Goal: Transaction & Acquisition: Purchase product/service

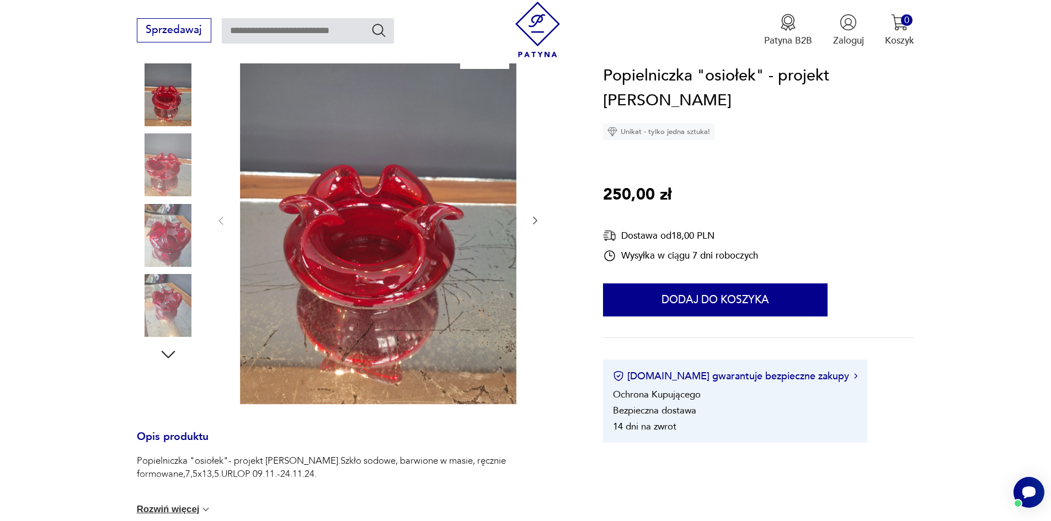
click at [533, 221] on icon "button" at bounding box center [534, 220] width 11 height 11
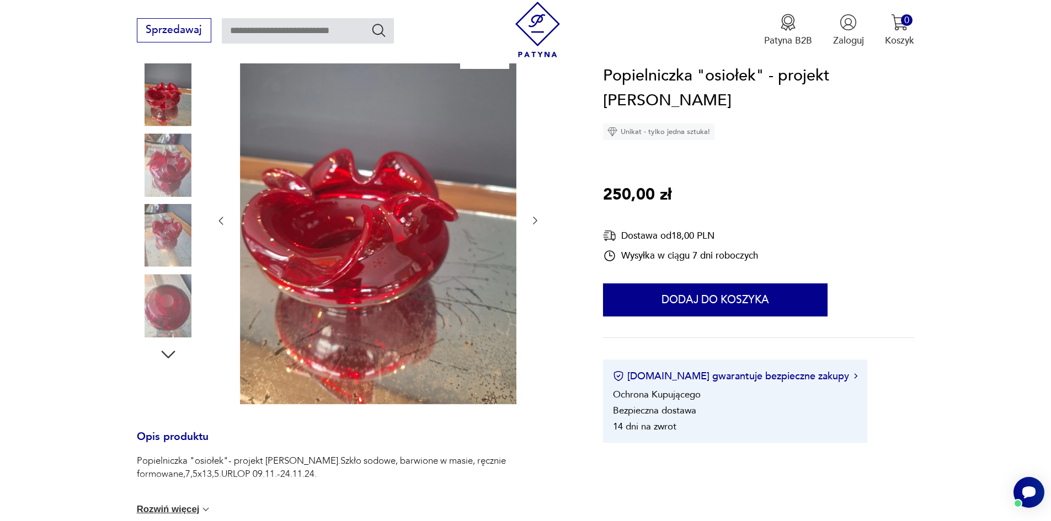
click at [533, 221] on icon "button" at bounding box center [534, 220] width 11 height 11
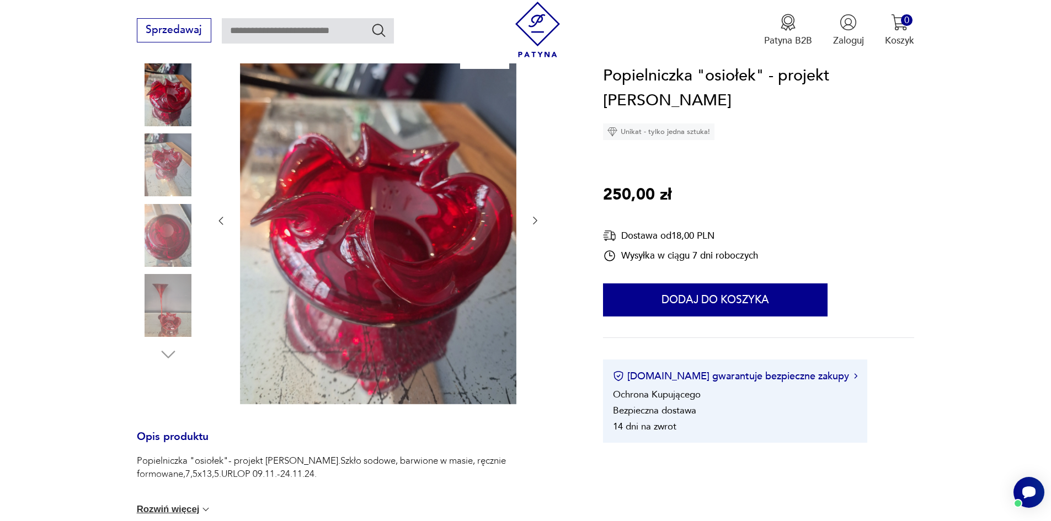
click at [533, 221] on icon "button" at bounding box center [534, 220] width 11 height 11
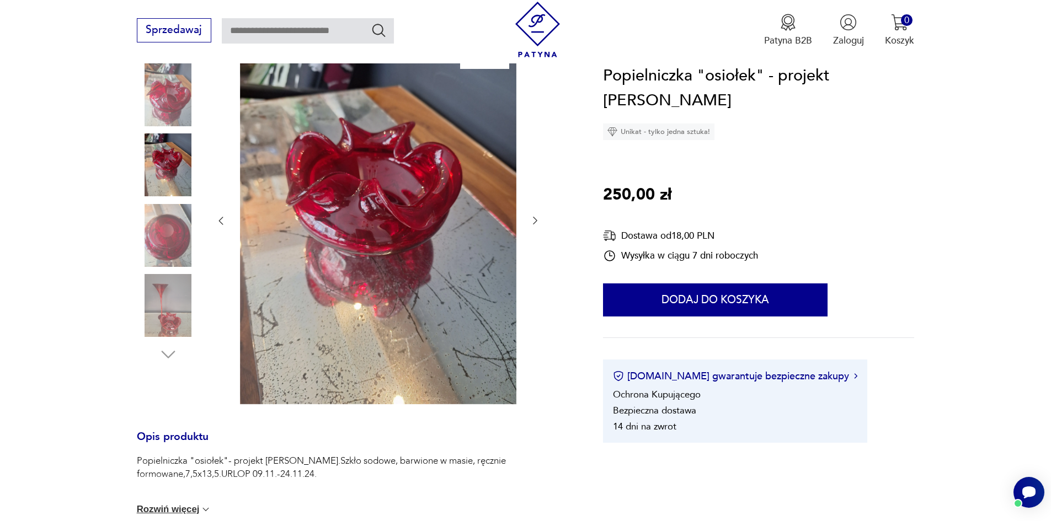
click at [533, 221] on icon "button" at bounding box center [534, 220] width 11 height 11
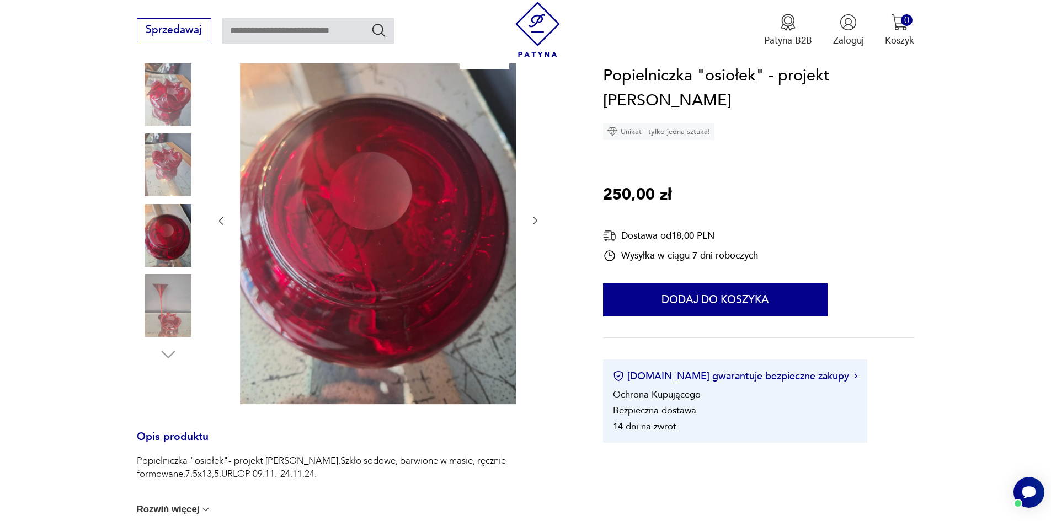
click at [533, 221] on icon "button" at bounding box center [534, 220] width 11 height 11
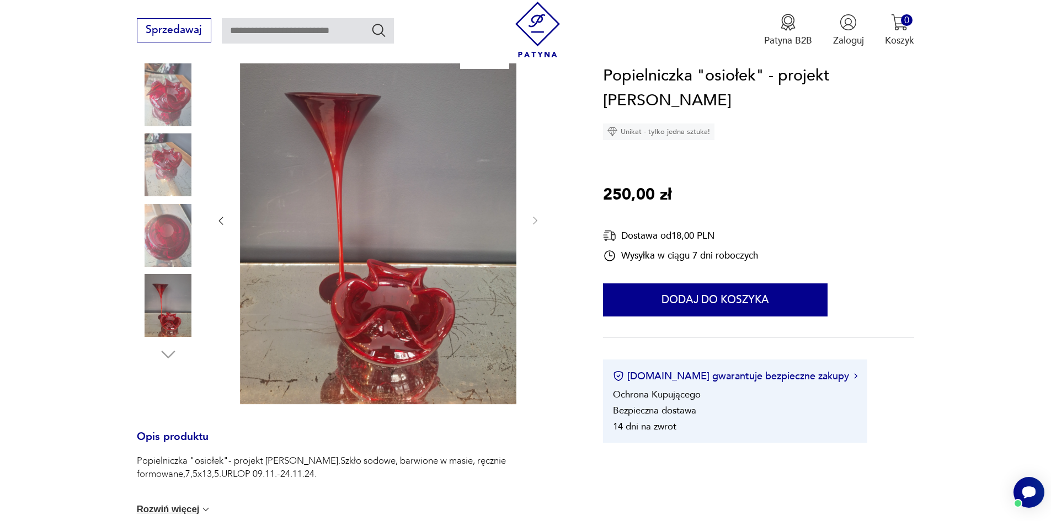
click at [482, 283] on div at bounding box center [377, 221] width 325 height 371
